Goal: Navigation & Orientation: Find specific page/section

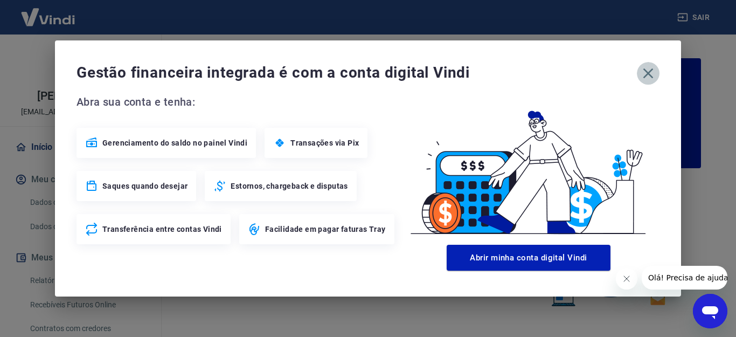
click at [645, 73] on icon "button" at bounding box center [648, 73] width 17 height 17
